Goal: Information Seeking & Learning: Find specific page/section

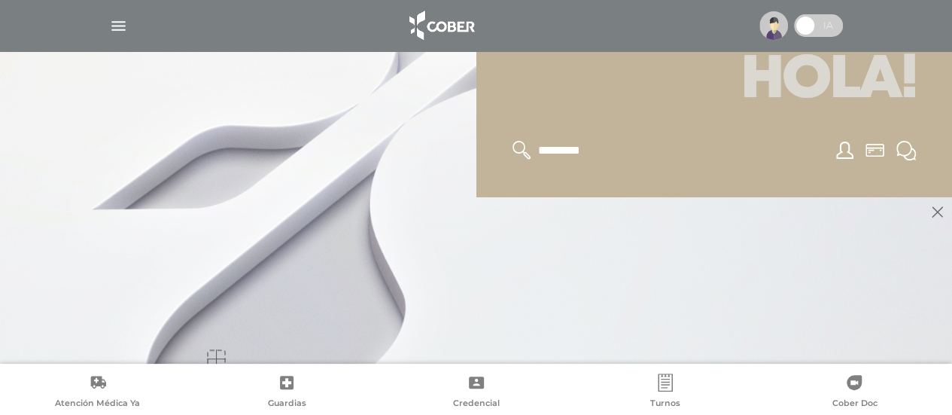
scroll to position [181, 0]
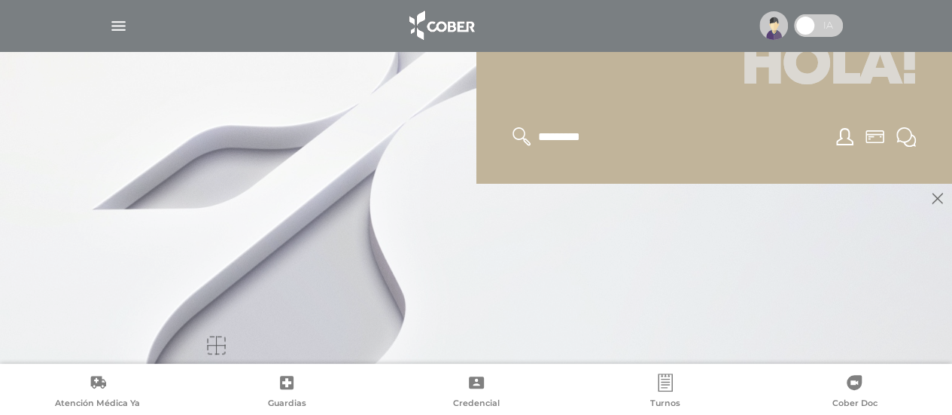
click at [479, 142] on div "Hola!" at bounding box center [714, 95] width 476 height 176
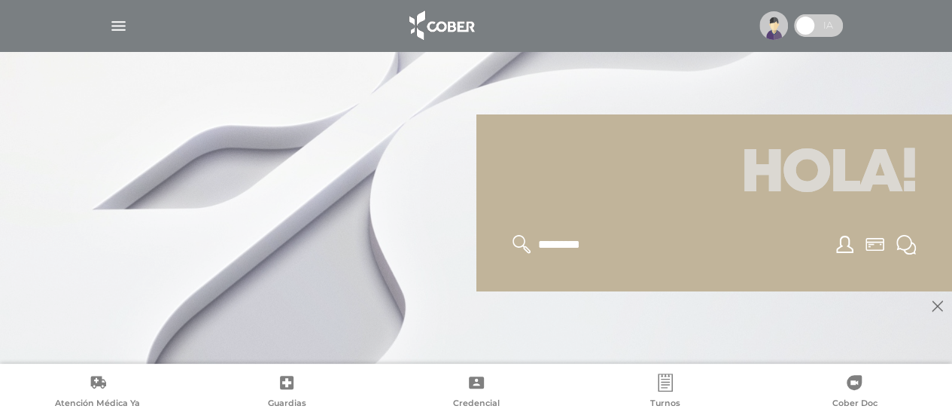
scroll to position [0, 0]
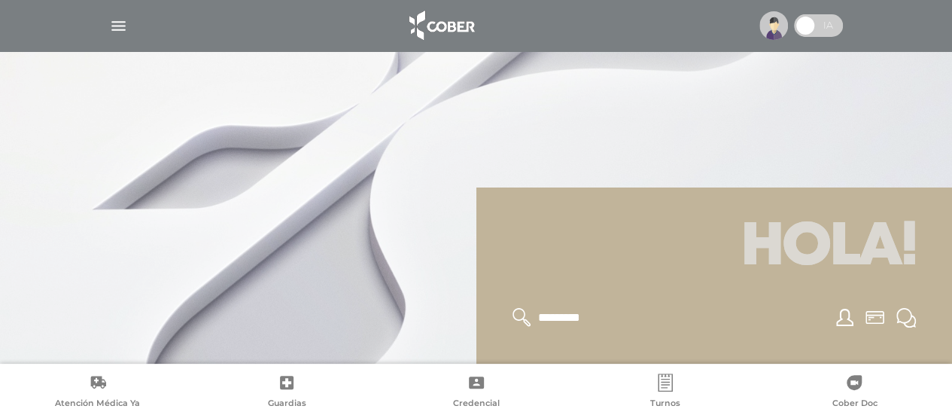
click at [667, 133] on div at bounding box center [476, 207] width 952 height 415
click at [805, 25] on span at bounding box center [805, 25] width 23 height 23
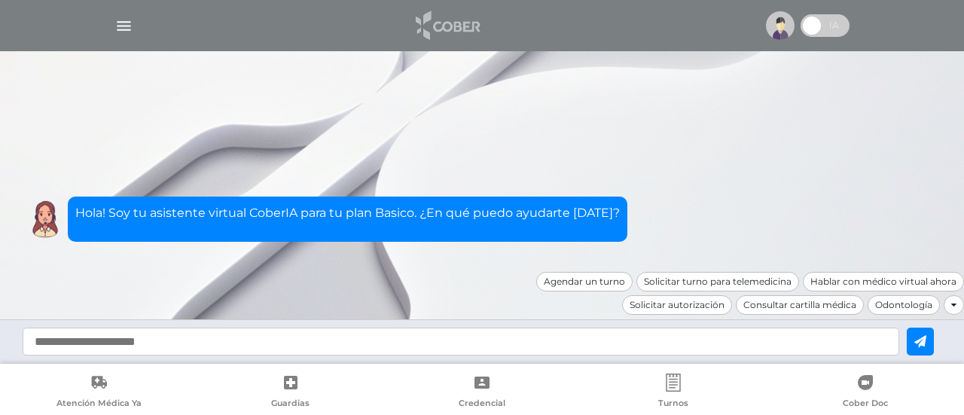
click at [453, 25] on img at bounding box center [446, 26] width 79 height 36
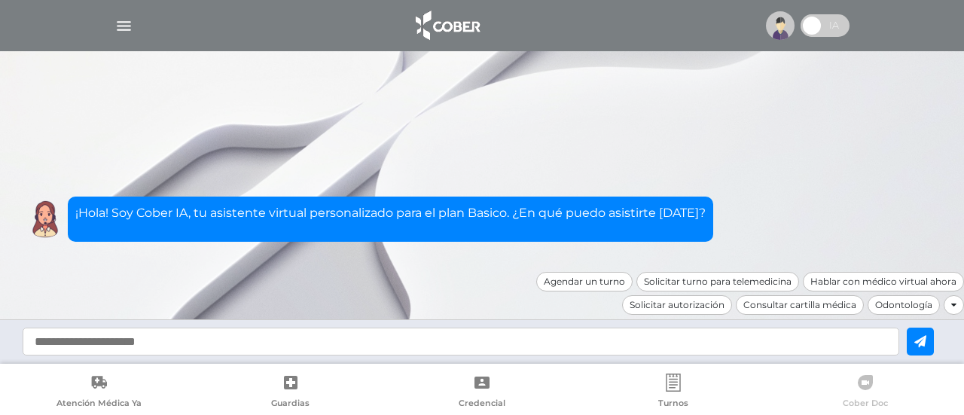
click at [855, 386] on link "Cober Doc" at bounding box center [864, 392] width 191 height 38
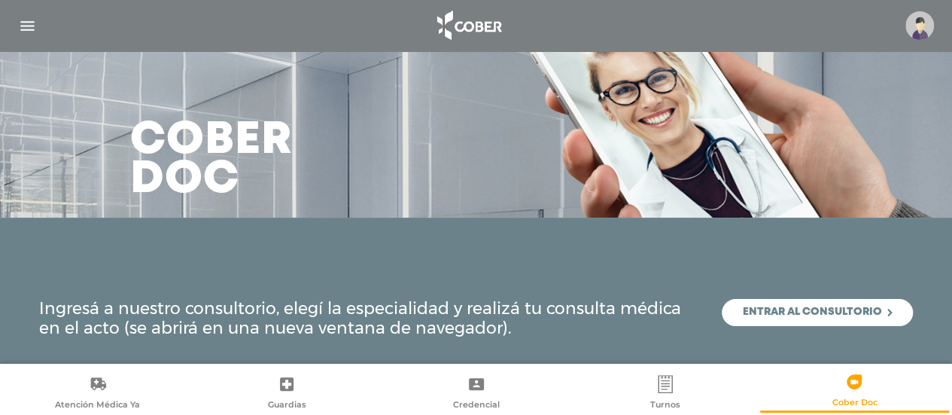
scroll to position [19, 0]
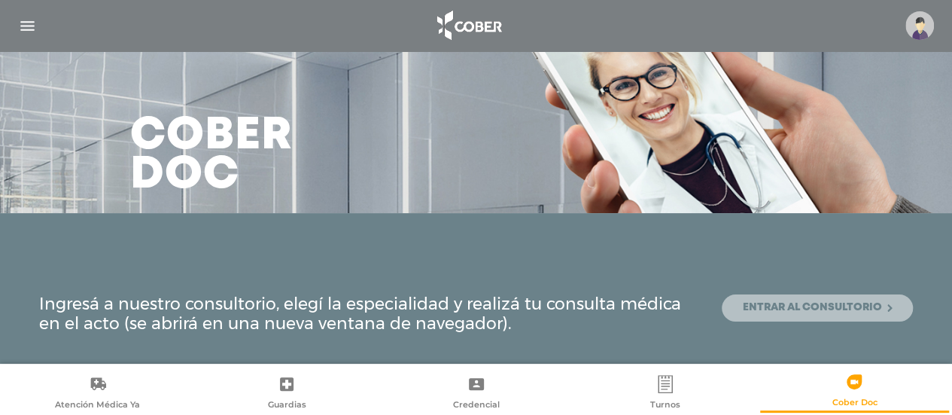
click at [775, 304] on link "Entrar al consultorio" at bounding box center [817, 307] width 191 height 27
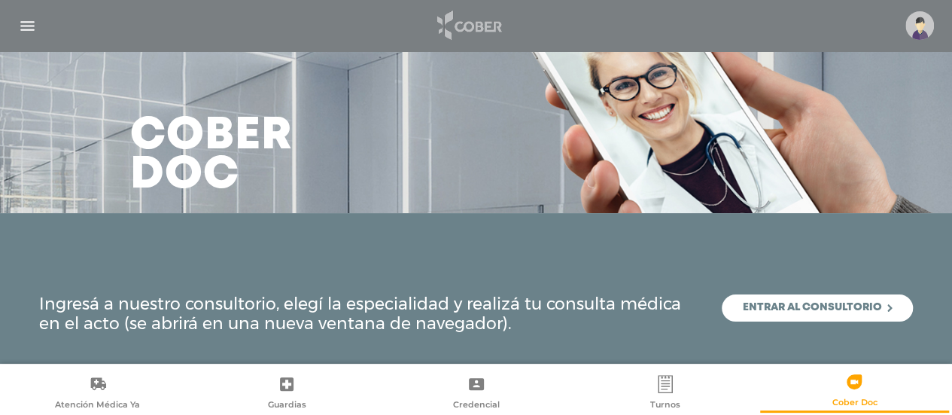
click at [487, 26] on img at bounding box center [468, 26] width 79 height 36
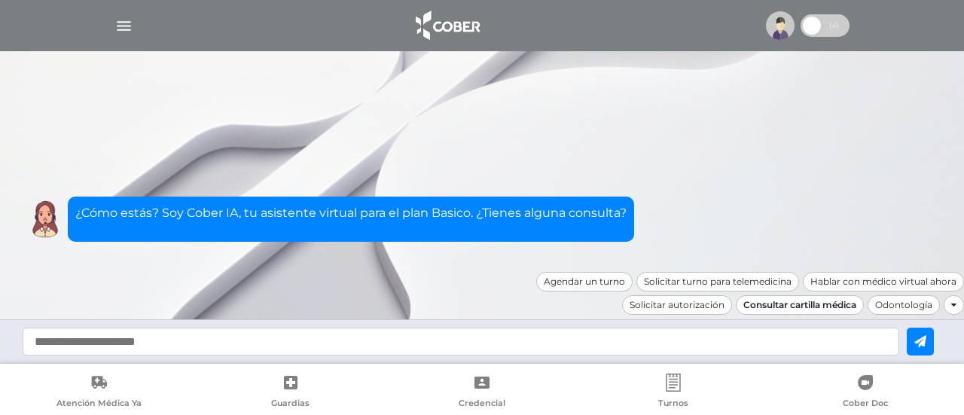
click at [761, 298] on div "Consultar cartilla médica" at bounding box center [799, 305] width 128 height 20
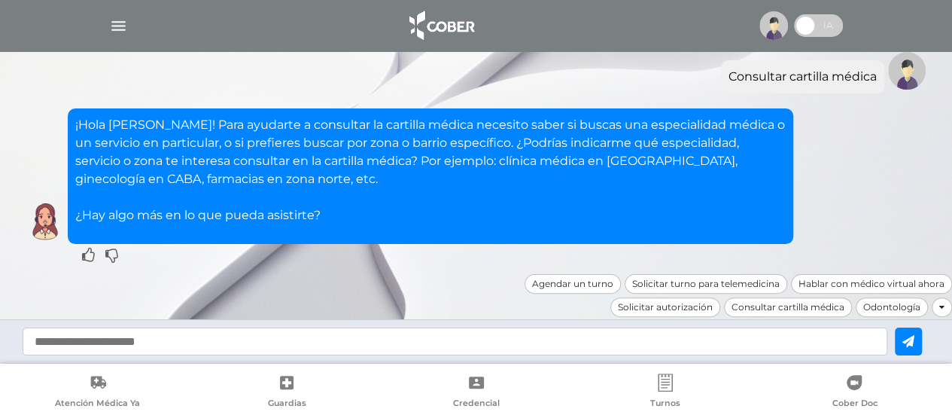
scroll to position [80, 0]
click at [744, 300] on div "Consultar cartilla médica" at bounding box center [788, 307] width 128 height 20
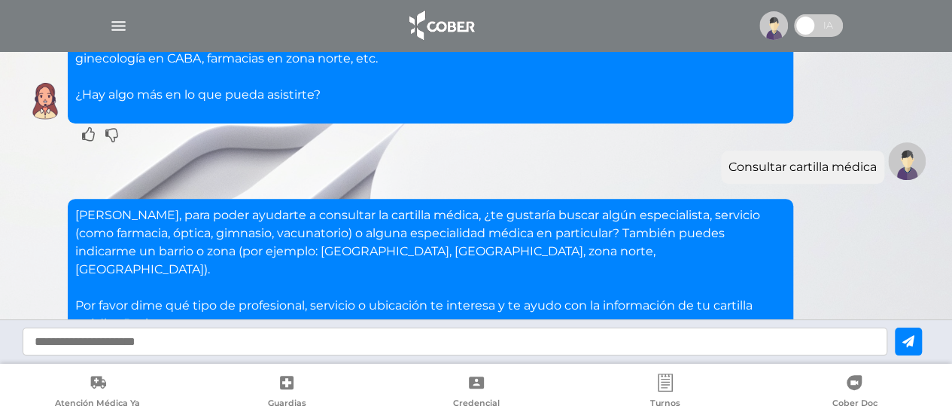
scroll to position [327, 0]
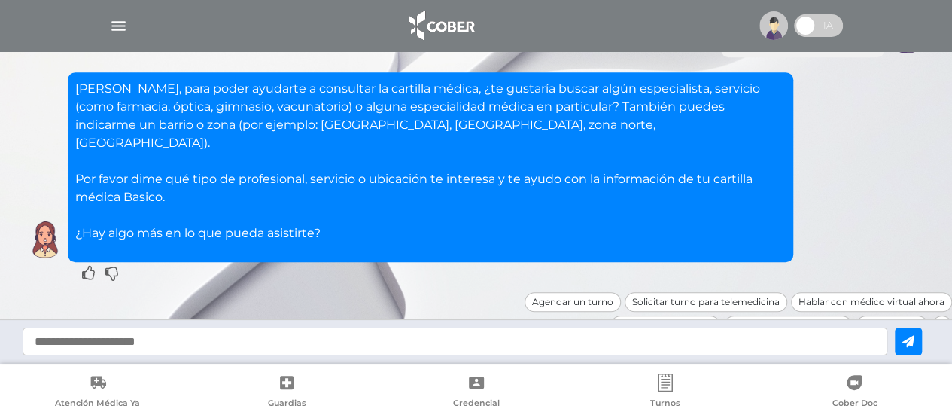
click at [173, 340] on input "text" at bounding box center [455, 341] width 865 height 28
type input "**********"
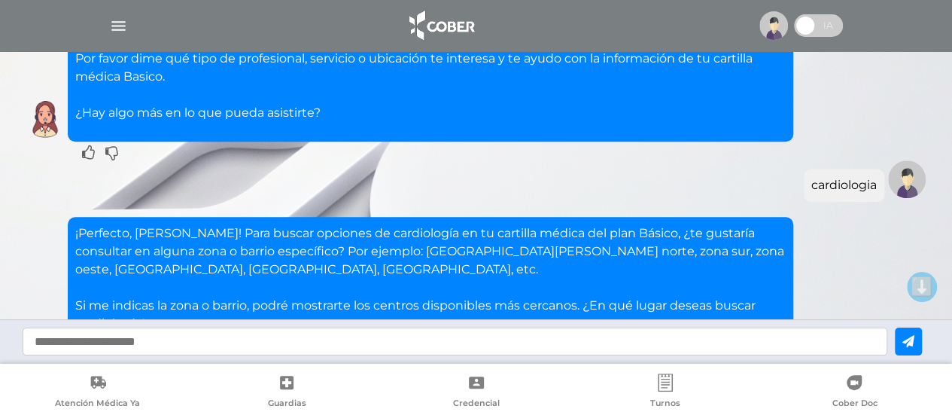
scroll to position [556, 0]
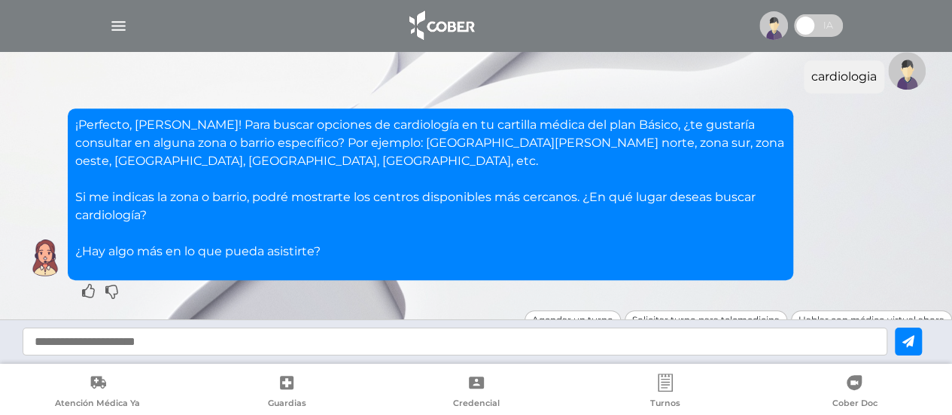
click at [207, 342] on input "text" at bounding box center [455, 341] width 865 height 28
type input "*"
type input "****"
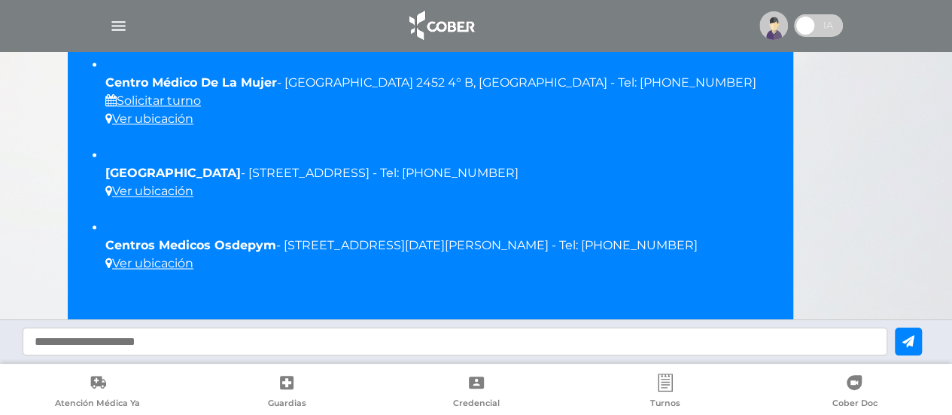
scroll to position [1260, 0]
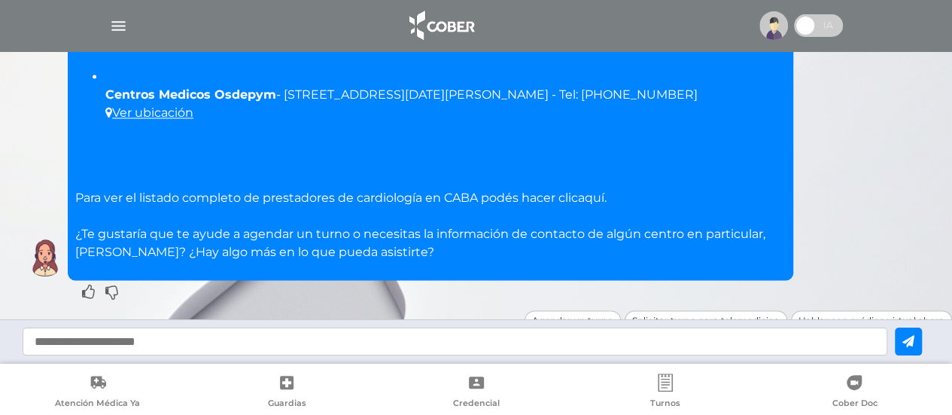
click at [593, 190] on link "aquí" at bounding box center [591, 197] width 26 height 14
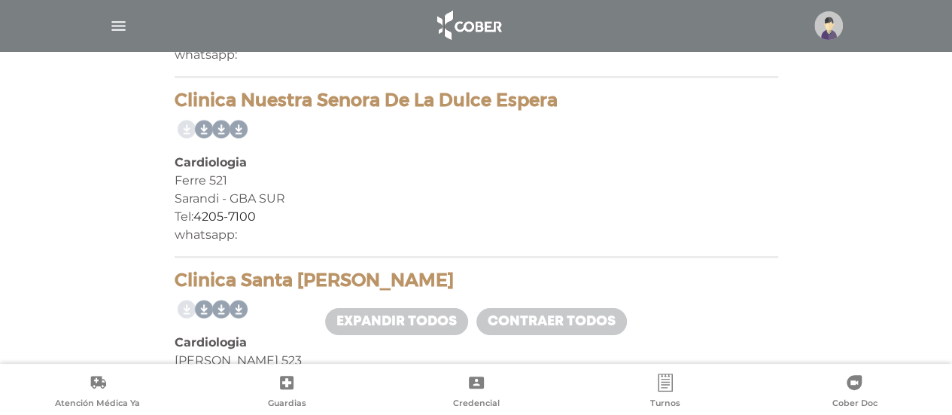
scroll to position [9159, 0]
